Goal: Task Accomplishment & Management: Manage account settings

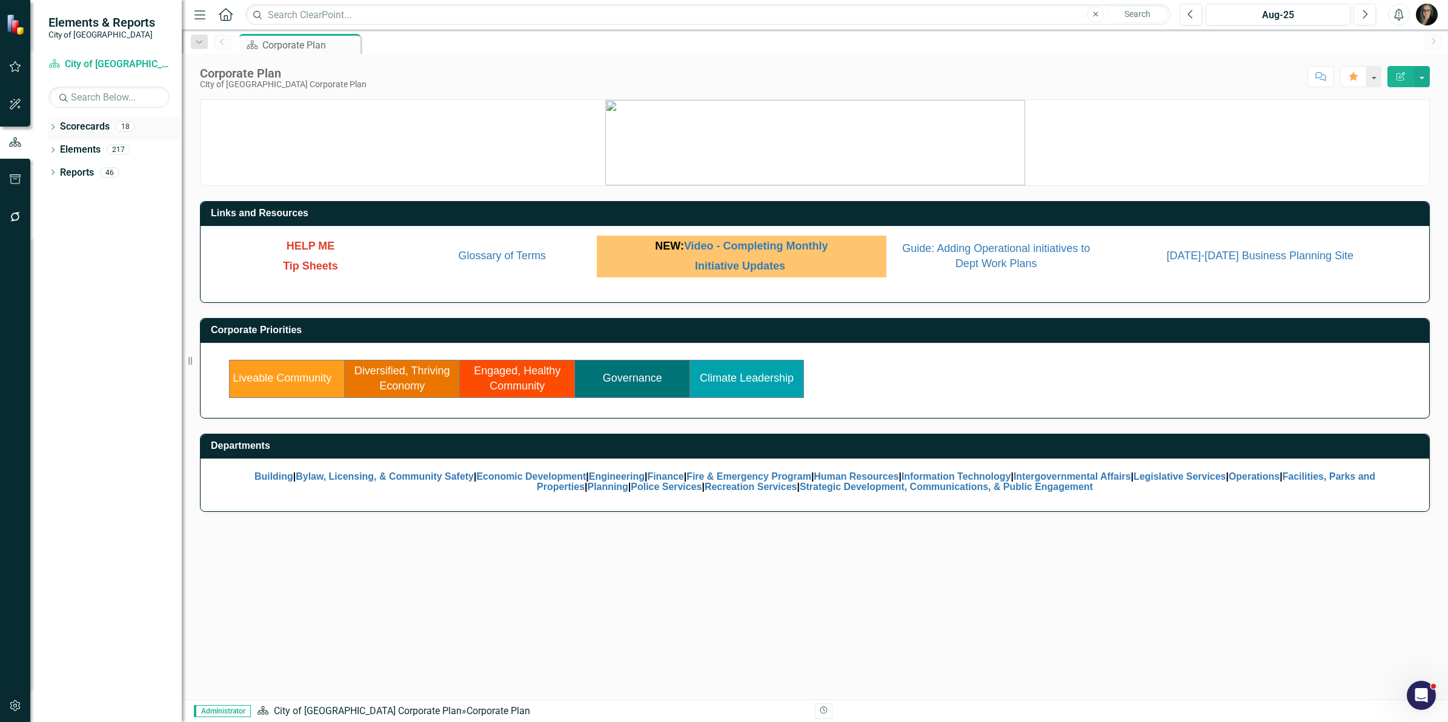
click at [53, 128] on icon "Dropdown" at bounding box center [52, 128] width 8 height 7
click at [59, 150] on icon "Dropdown" at bounding box center [59, 148] width 9 height 7
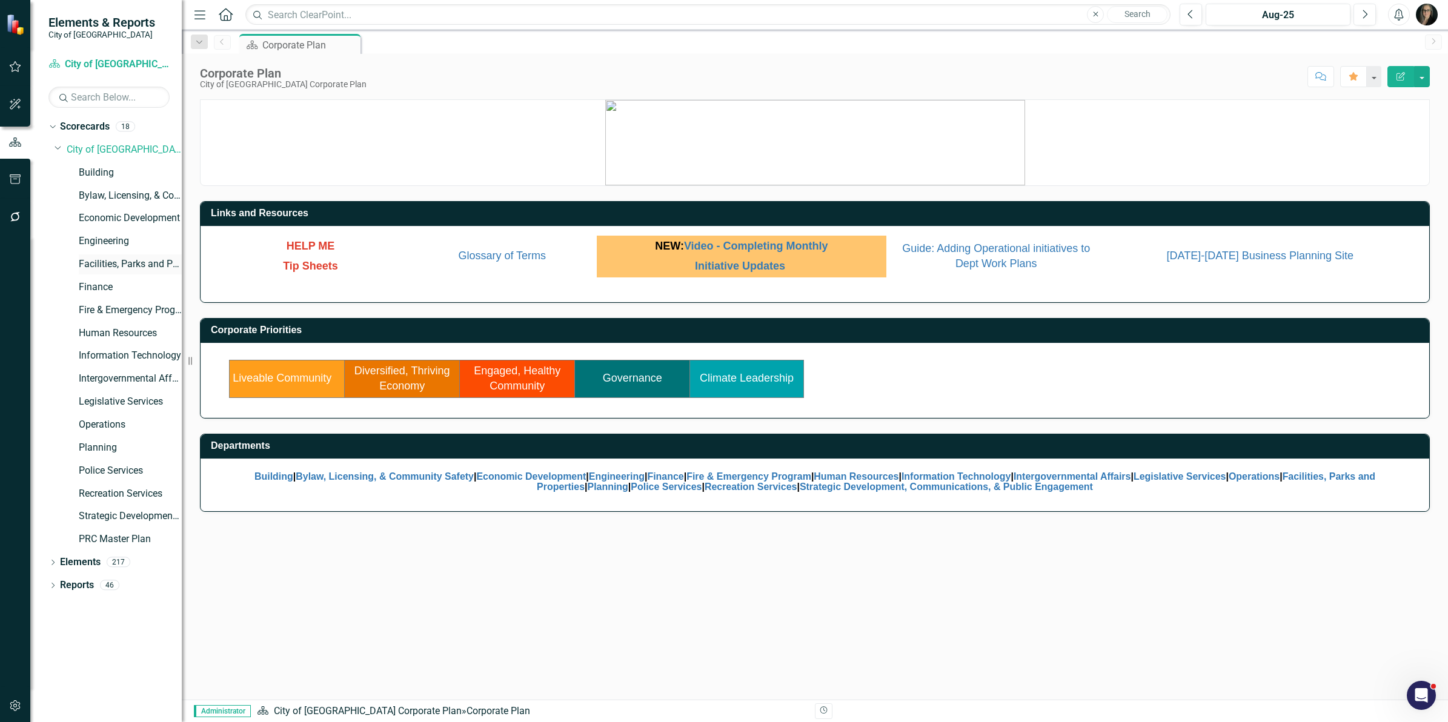
click at [120, 267] on link "Facilities, Parks and Properties" at bounding box center [130, 265] width 103 height 14
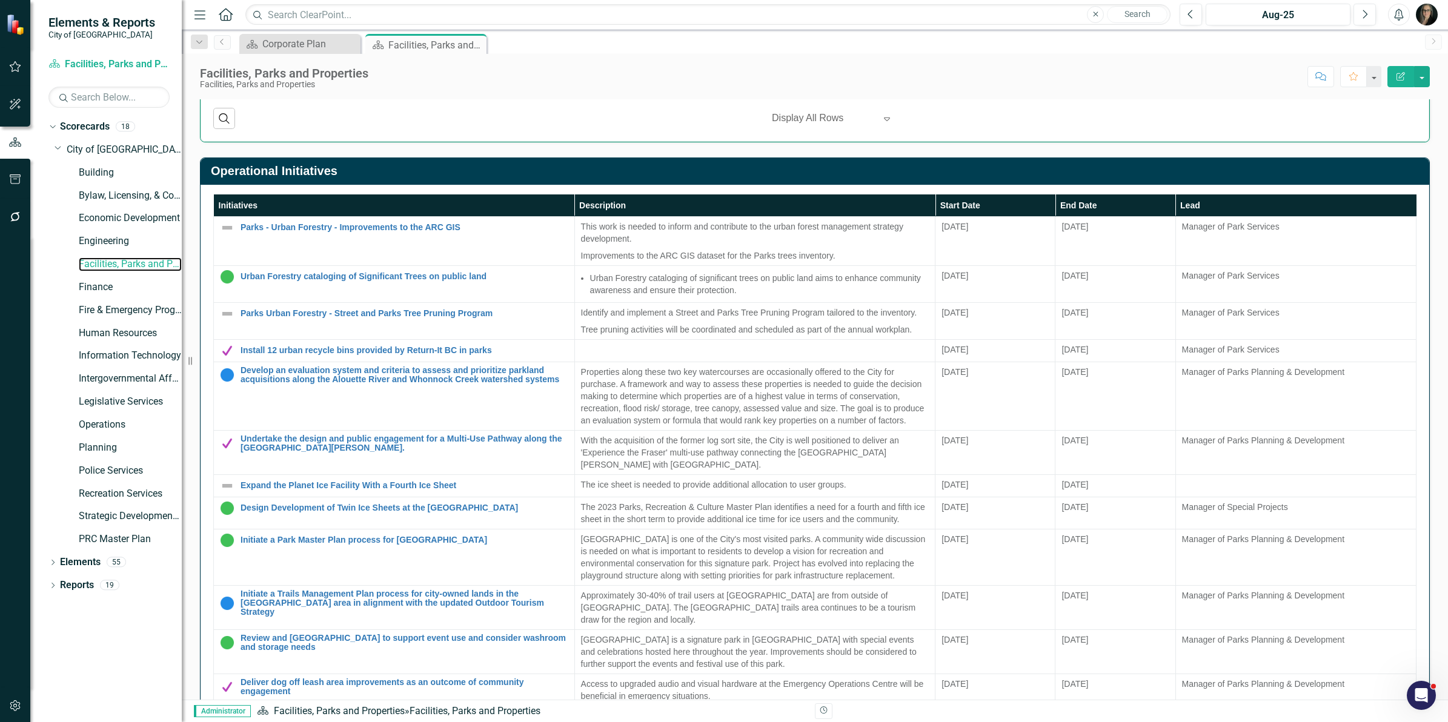
scroll to position [985, 0]
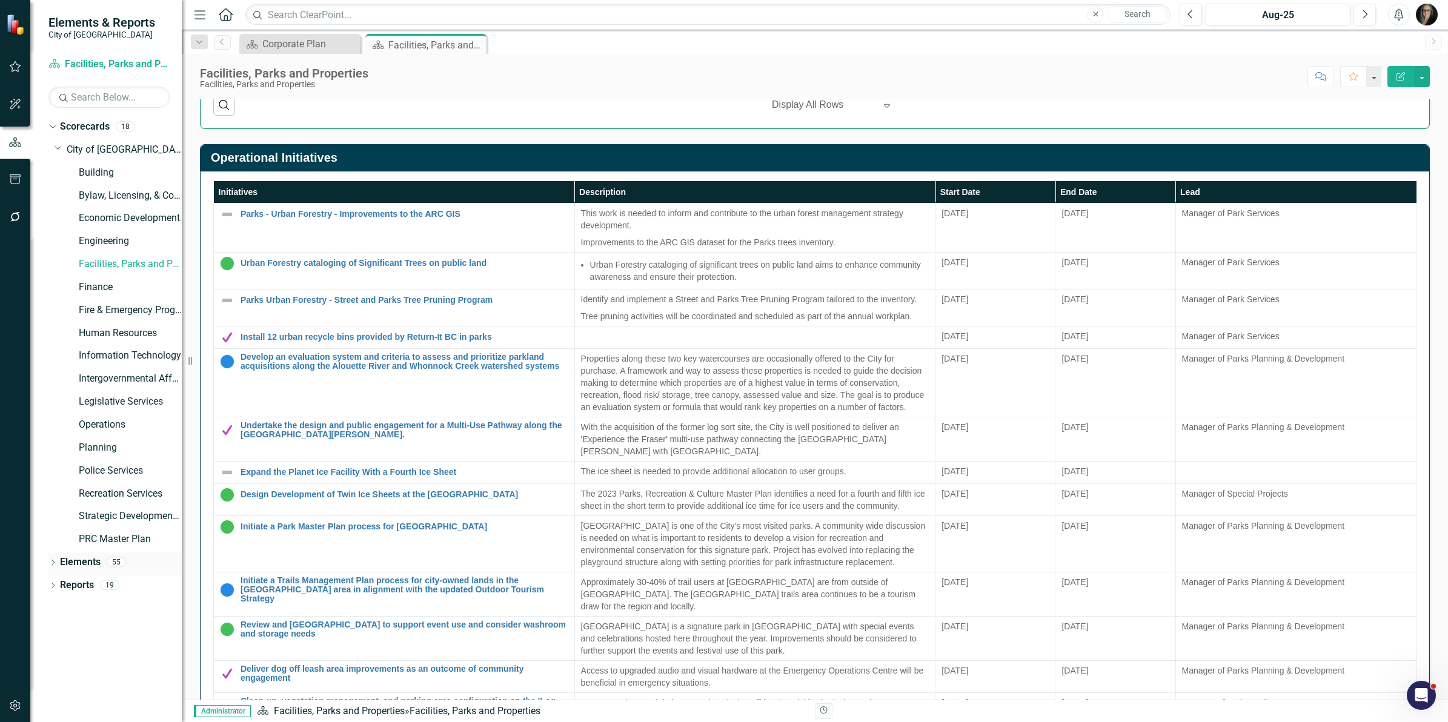
click at [50, 561] on icon "Dropdown" at bounding box center [52, 563] width 8 height 7
click at [110, 628] on link "Initiative Initiatives" at bounding box center [95, 632] width 59 height 14
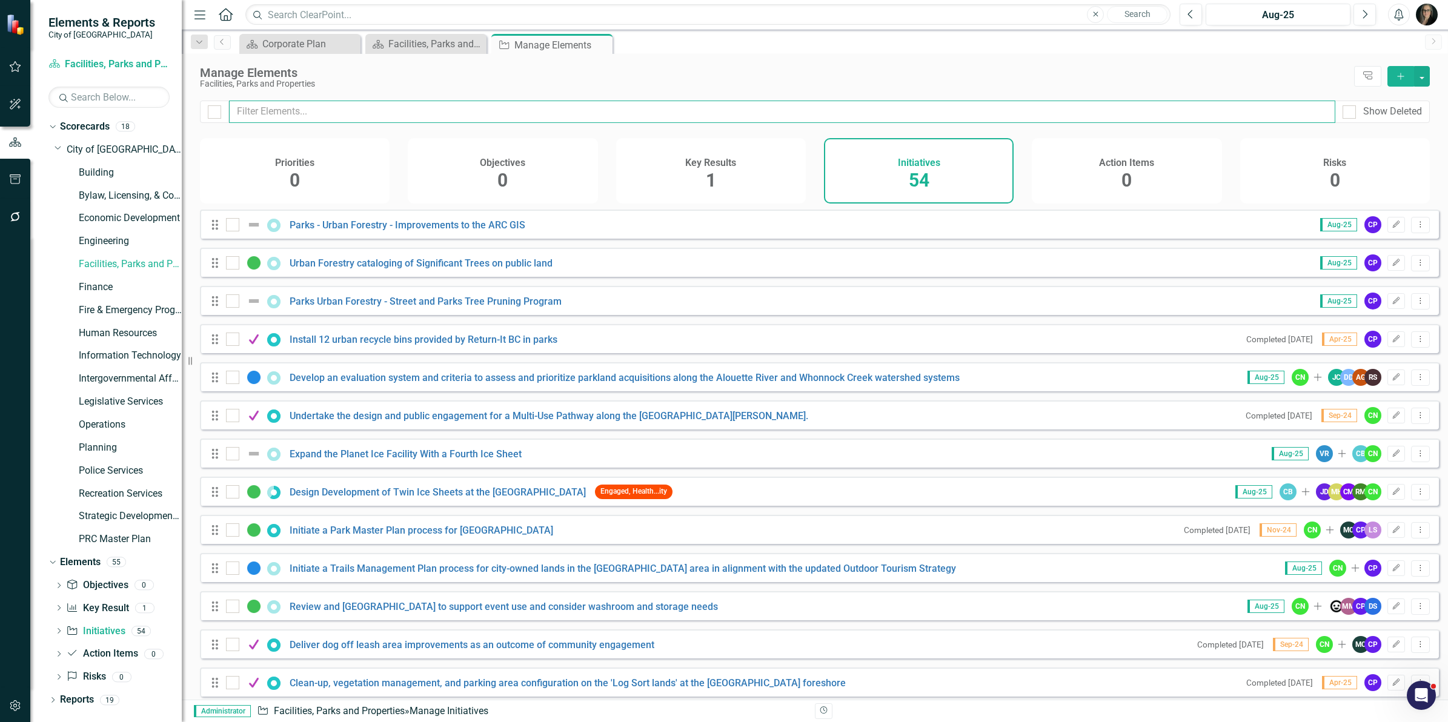
click at [319, 119] on input "text" at bounding box center [782, 112] width 1106 height 22
type input "e"
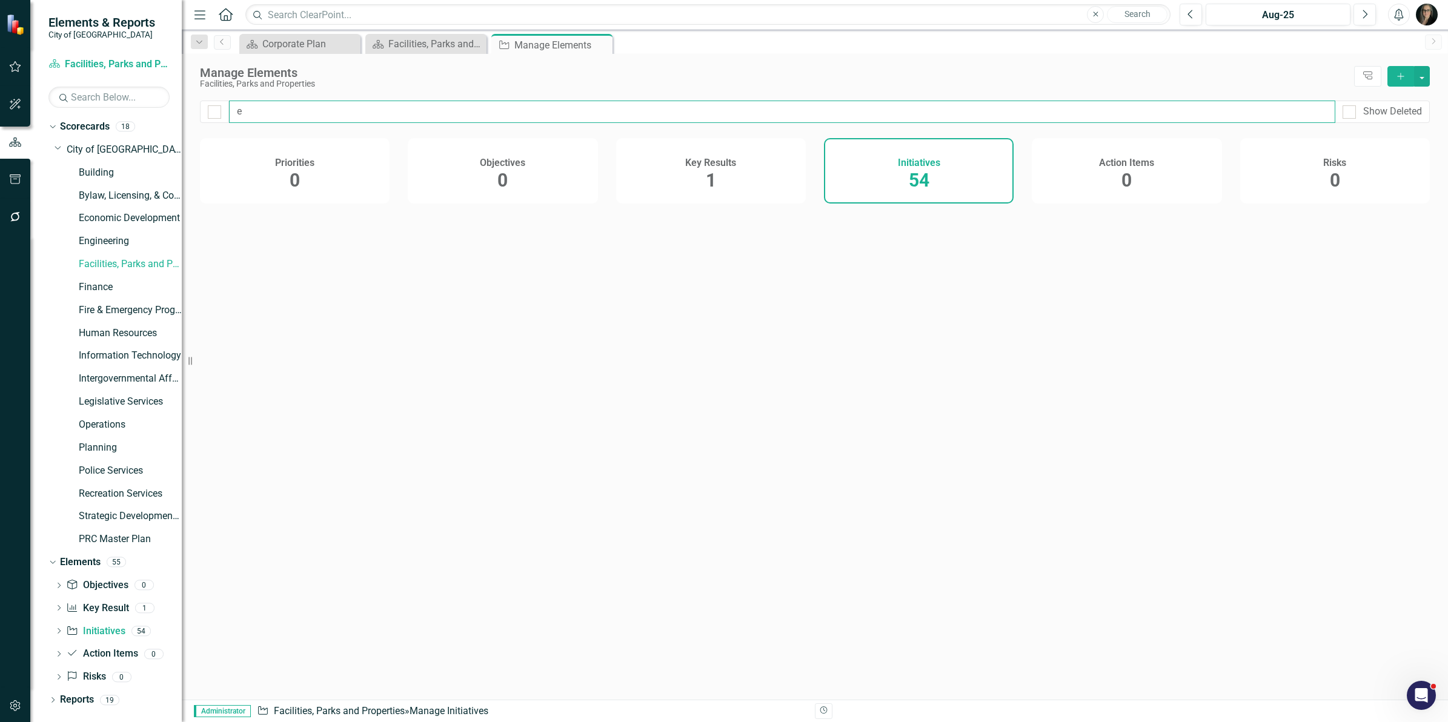
checkbox input "false"
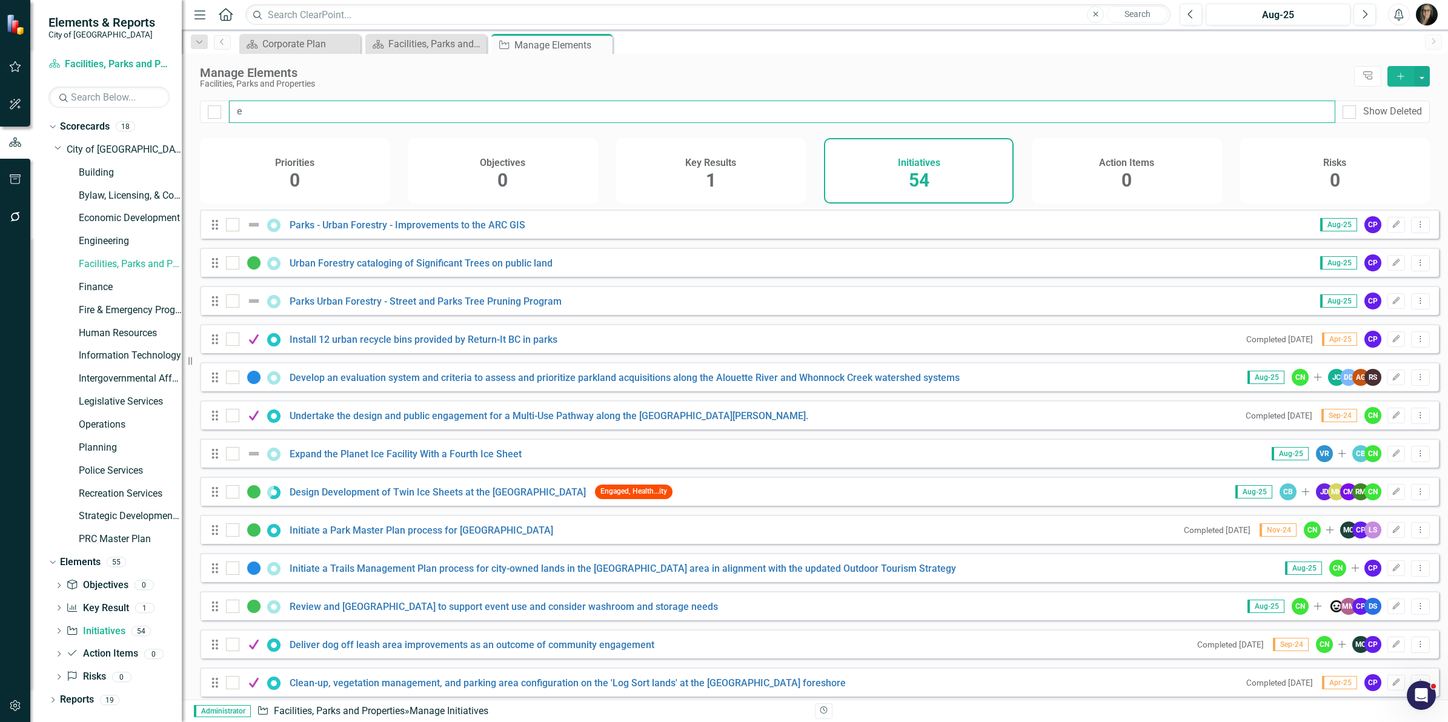
type input "ex"
checkbox input "false"
type input "exp"
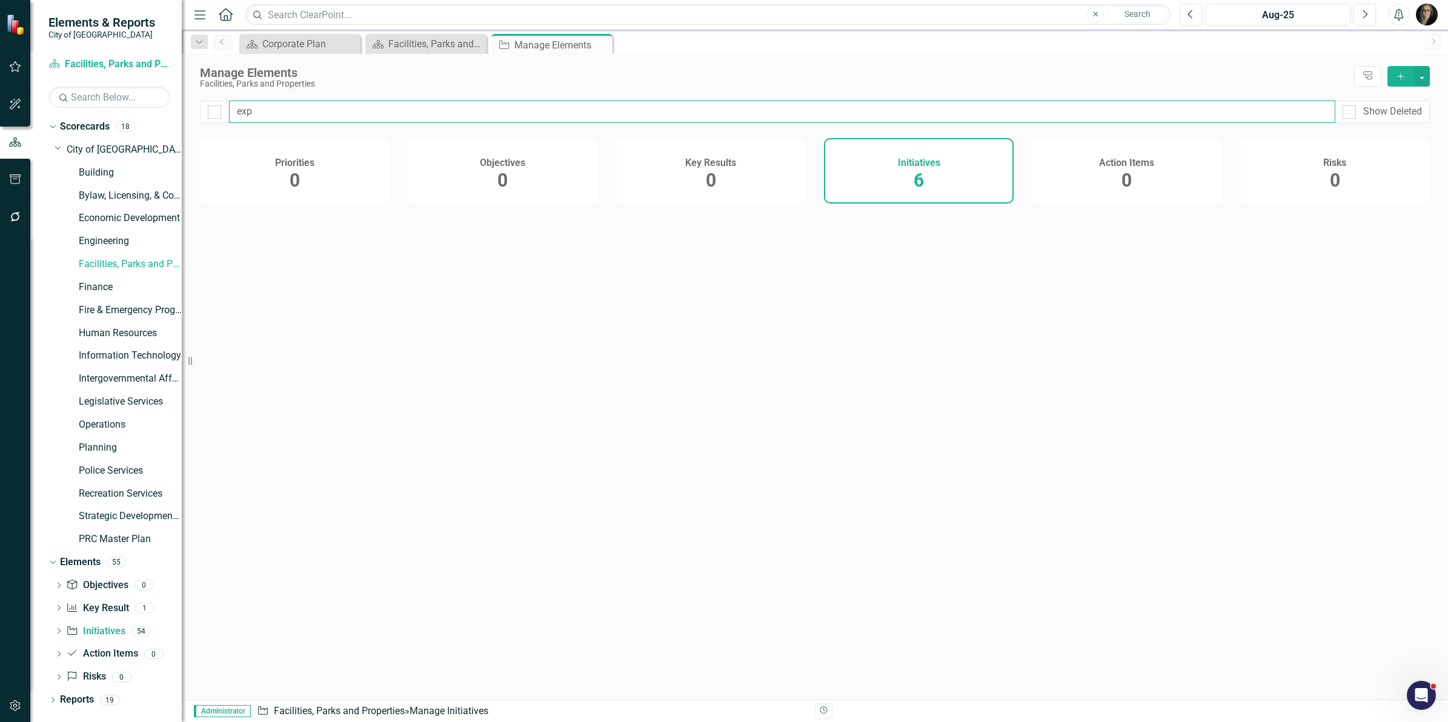
checkbox input "false"
type input "expa"
checkbox input "false"
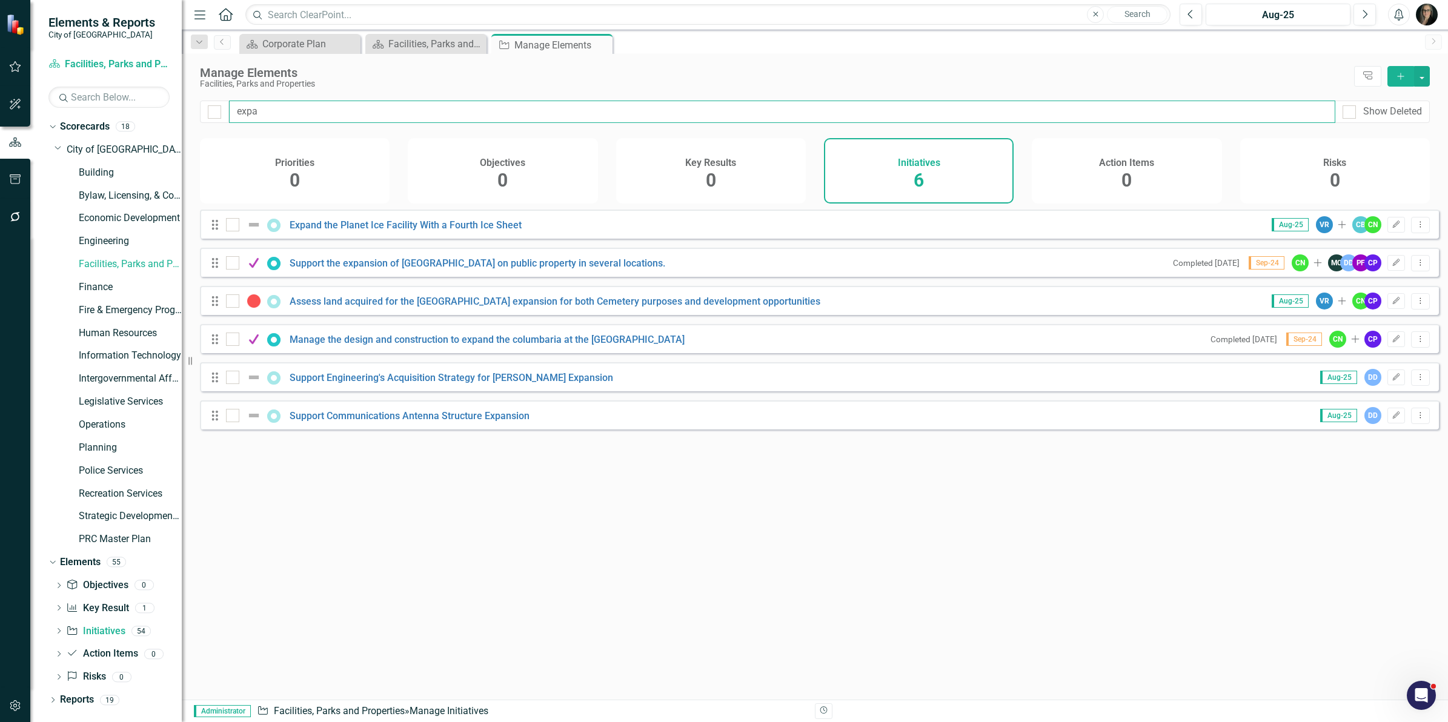
type input "expan"
checkbox input "false"
type input "expand"
checkbox input "false"
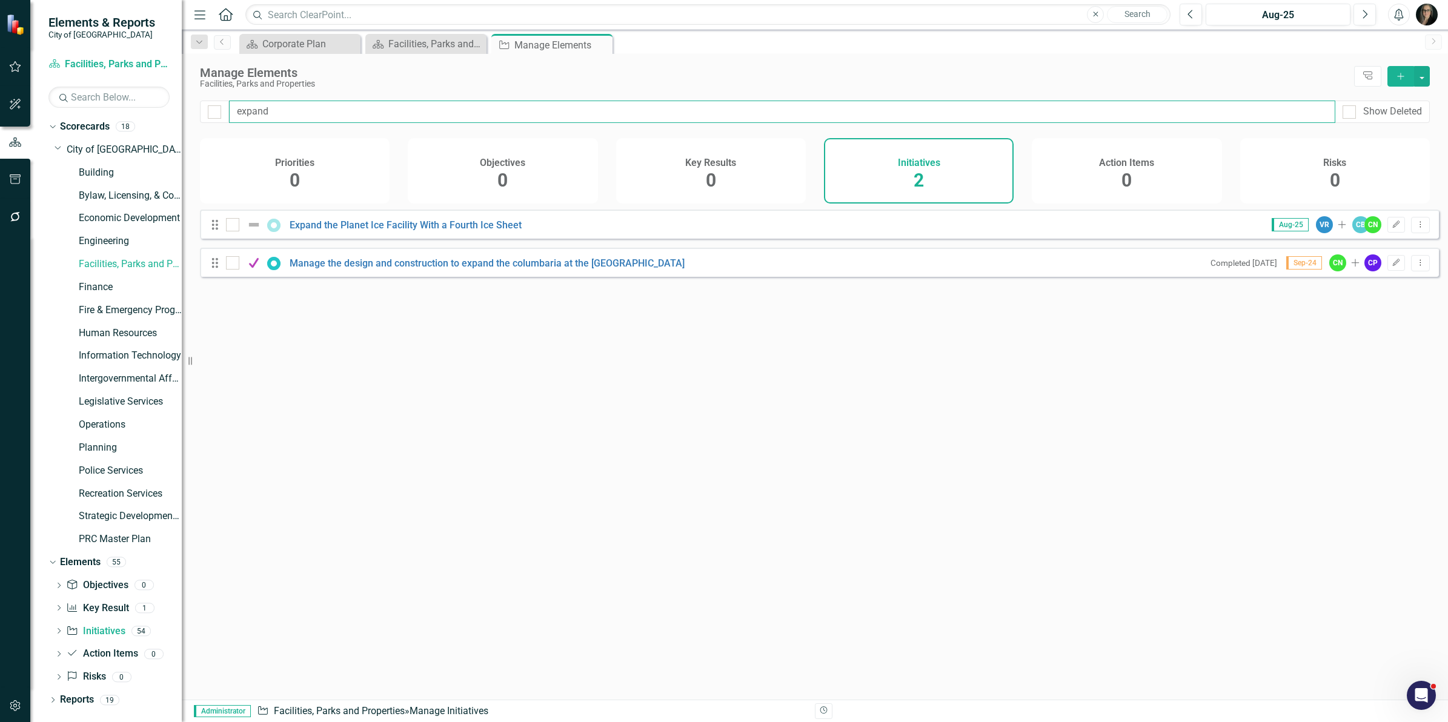
type input "expand"
click at [1415, 228] on icon "Dropdown Menu" at bounding box center [1420, 225] width 10 height 8
click at [1348, 316] on link "Trash Delete Initiative" at bounding box center [1366, 321] width 108 height 22
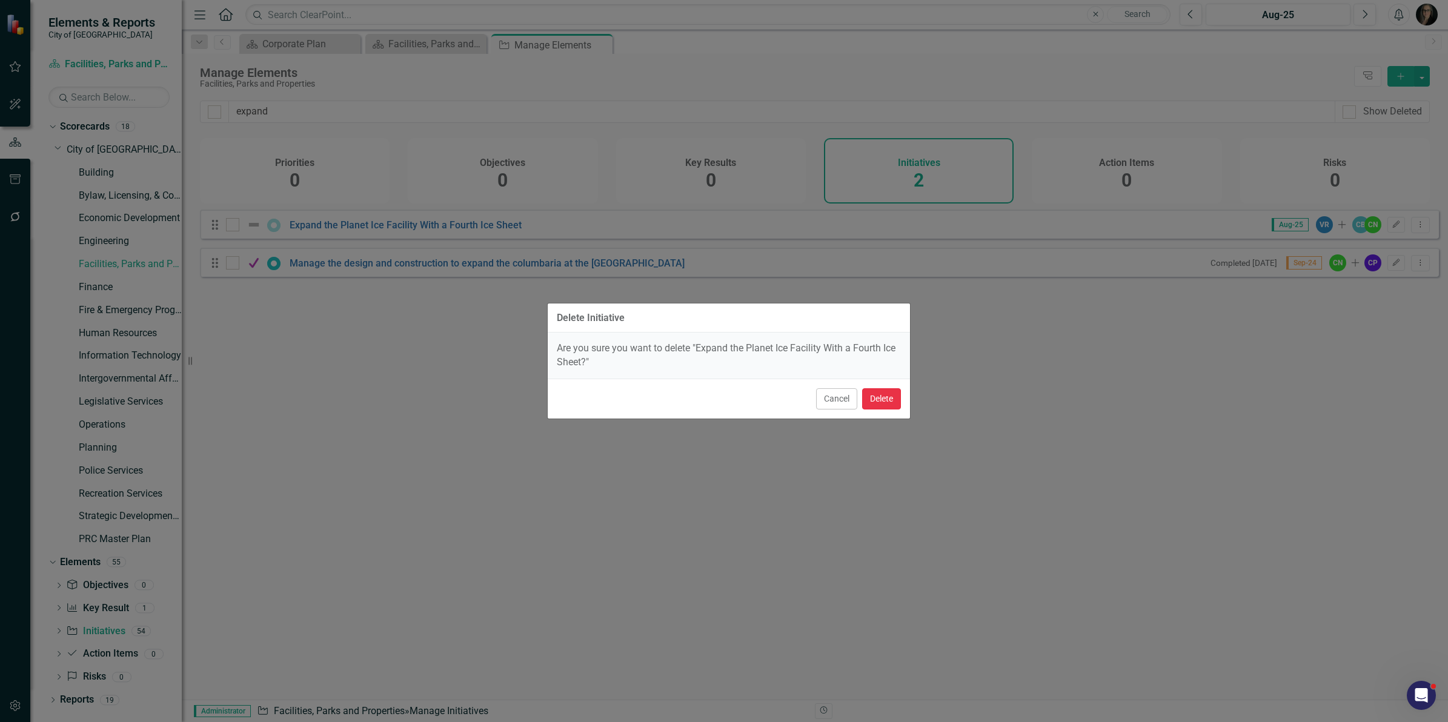
drag, startPoint x: 883, startPoint y: 398, endPoint x: 967, endPoint y: 399, distance: 84.2
click at [883, 397] on button "Delete" at bounding box center [881, 398] width 39 height 21
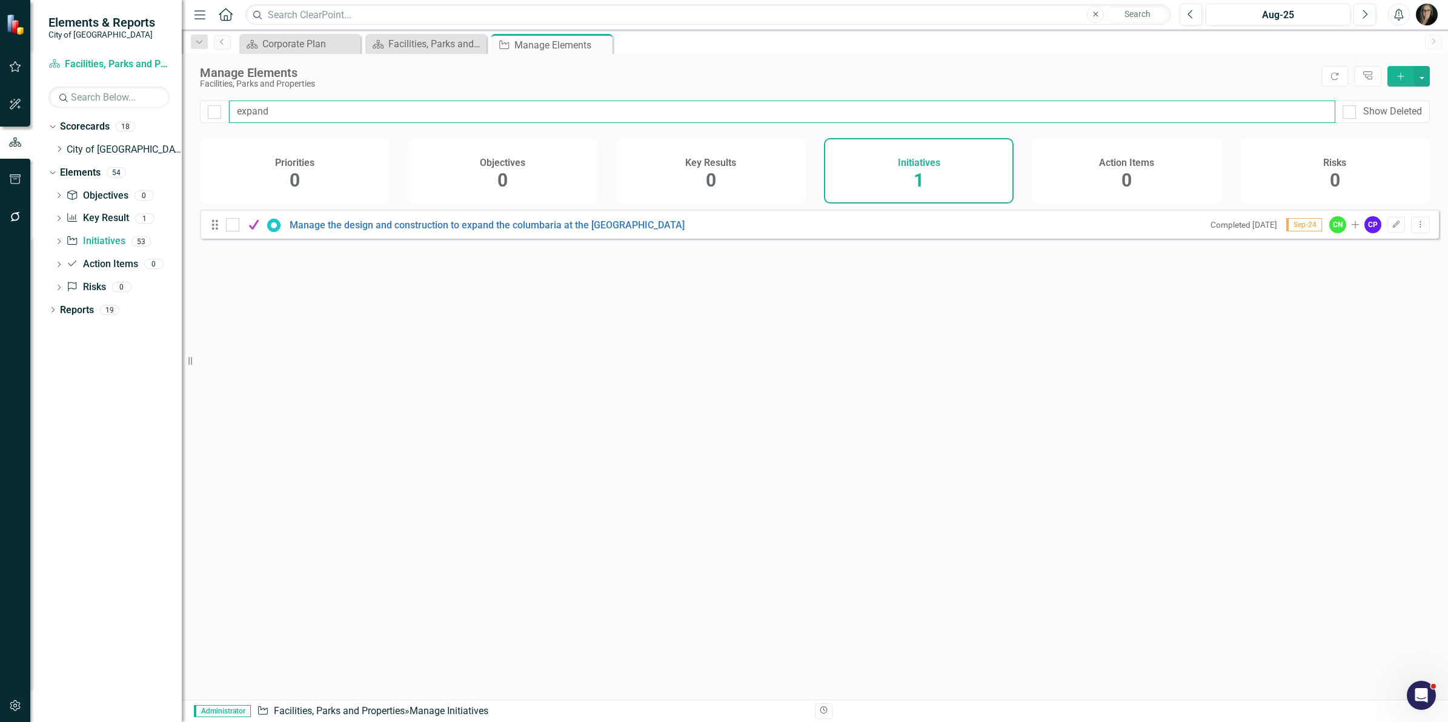
drag, startPoint x: 505, startPoint y: 111, endPoint x: 491, endPoint y: 87, distance: 28.0
click at [505, 110] on input "expand" at bounding box center [782, 112] width 1106 height 22
click at [595, 44] on icon "Close" at bounding box center [601, 45] width 12 height 10
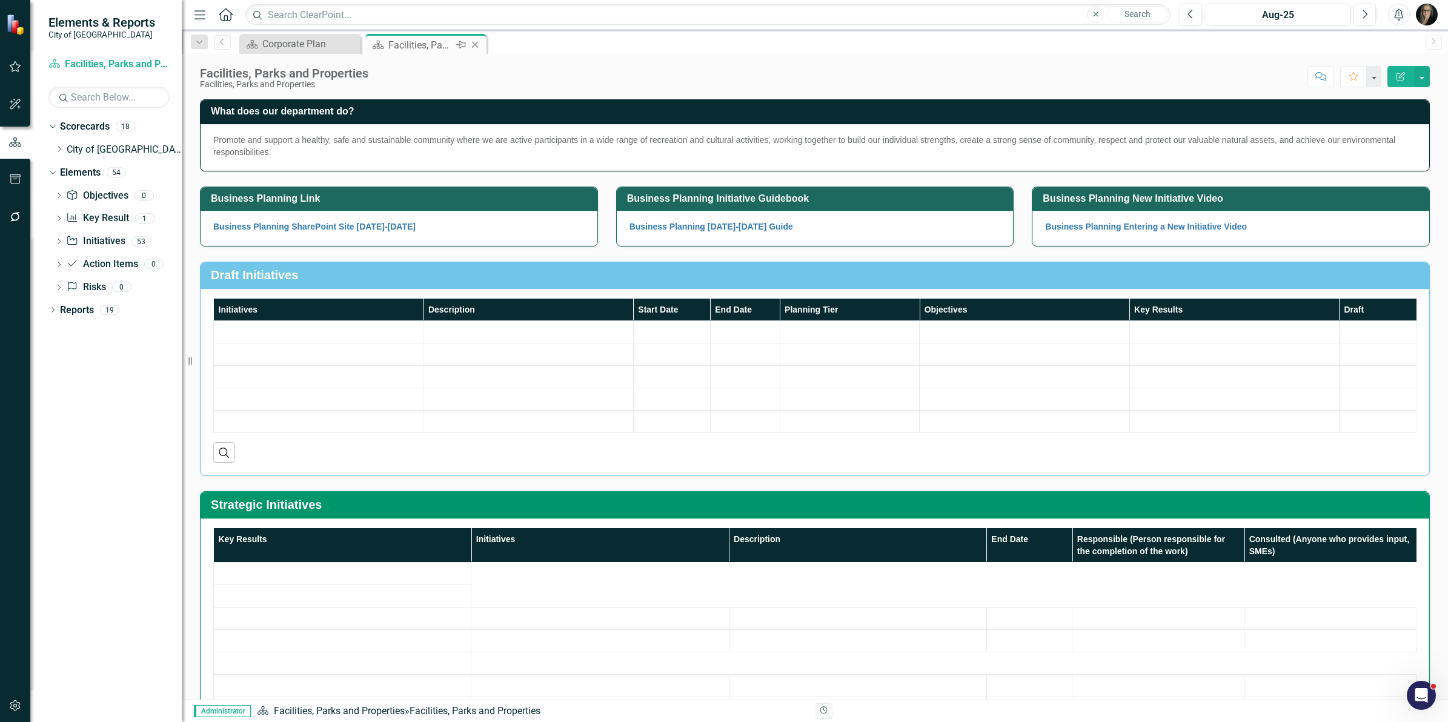
click at [473, 43] on icon "Close" at bounding box center [475, 45] width 12 height 10
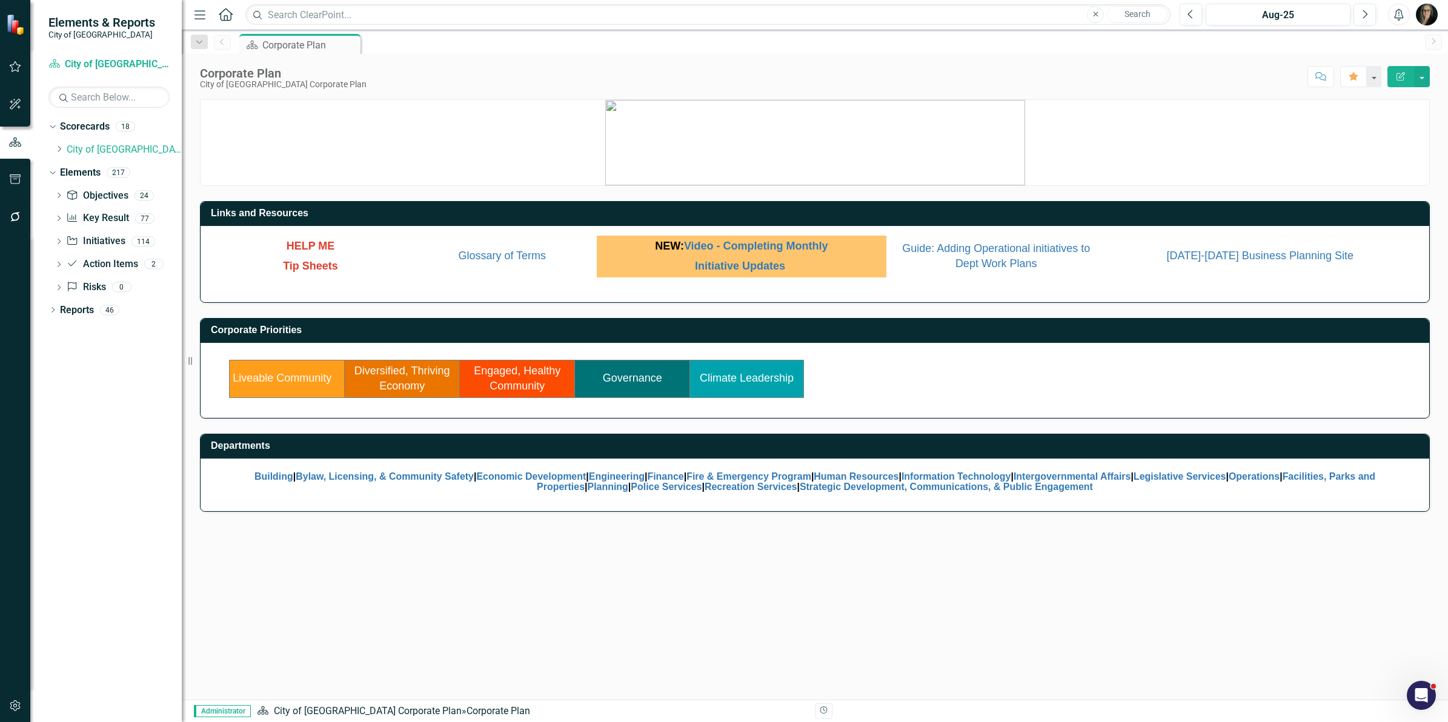
click at [529, 88] on div "Corporate Plan City of [GEOGRAPHIC_DATA] Corporate Plan Score: N/A Aug-25 Compl…" at bounding box center [815, 72] width 1266 height 36
